Goal: Transaction & Acquisition: Book appointment/travel/reservation

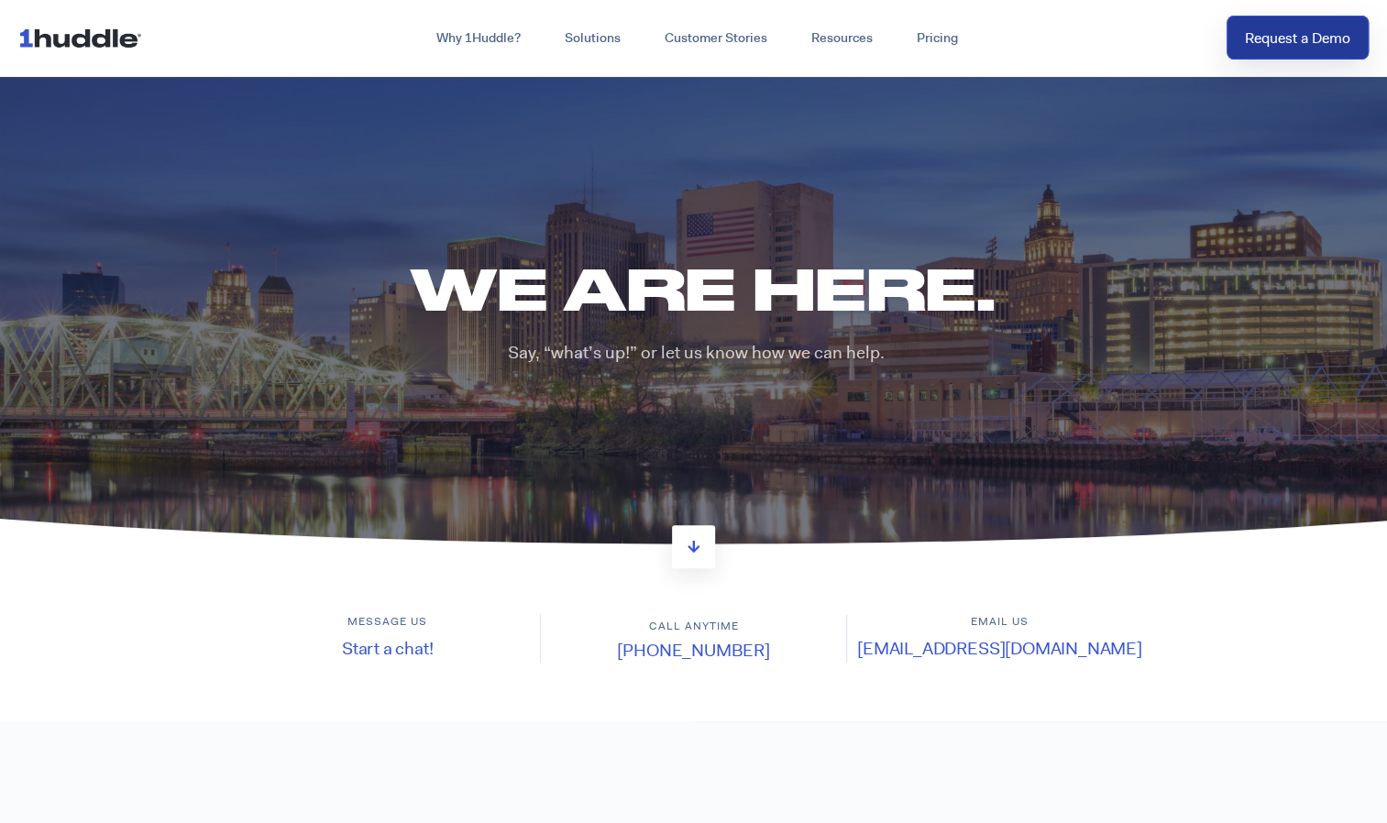
click at [1313, 28] on link "Request a Demo" at bounding box center [1298, 38] width 142 height 45
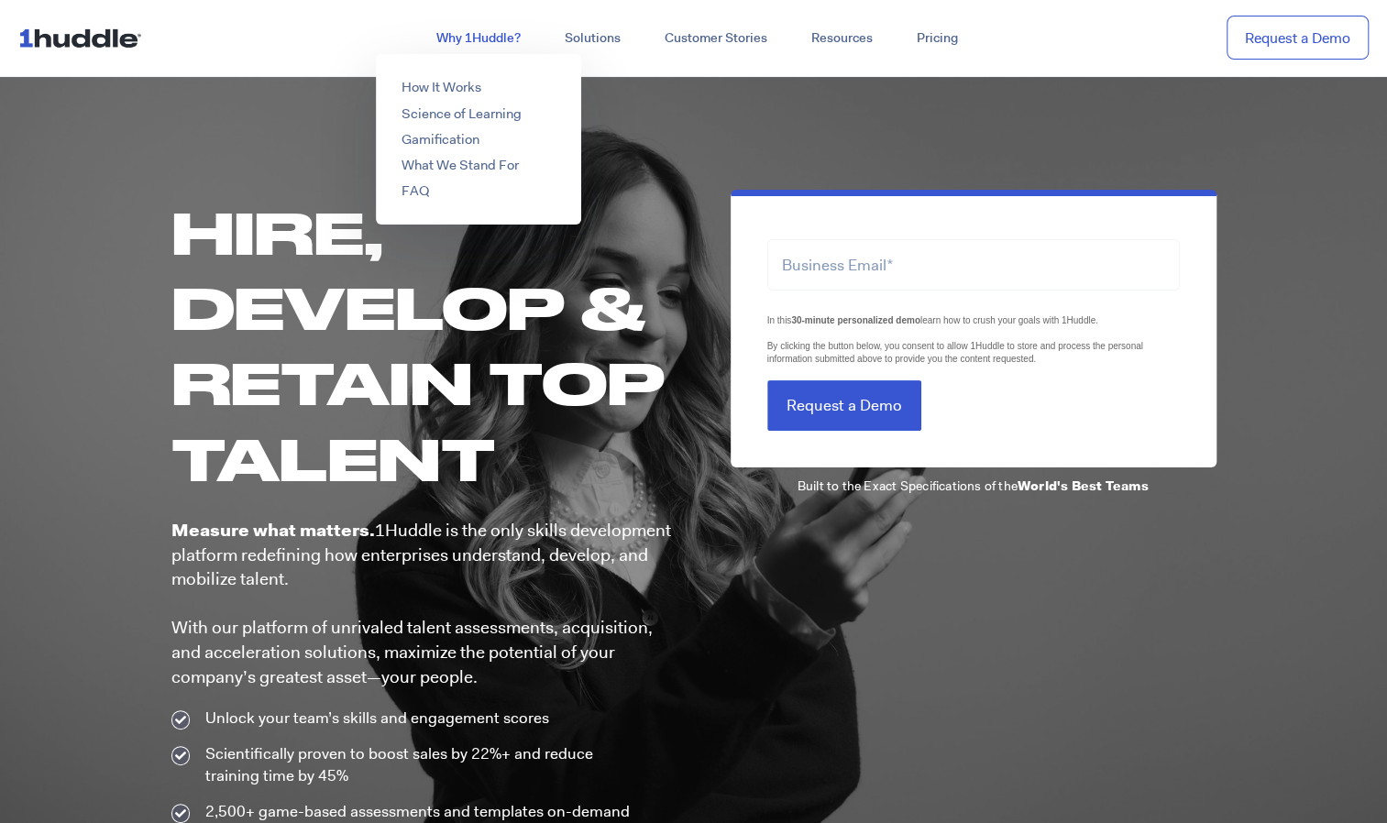
click at [475, 40] on link "Why 1Huddle?" at bounding box center [478, 38] width 128 height 33
